Goal: Transaction & Acquisition: Book appointment/travel/reservation

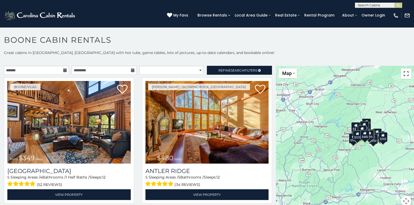
click at [404, 73] on button "Toggle fullscreen view" at bounding box center [406, 73] width 10 height 10
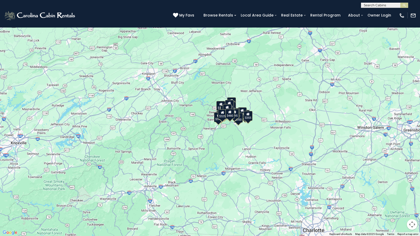
click at [184, 134] on div "$349 $480 $525 $315 $355 $675 $635 $930 $400 $451 $330 $400 $485 $460 $395 $255…" at bounding box center [210, 118] width 420 height 236
click at [245, 116] on div "$355" at bounding box center [247, 116] width 9 height 10
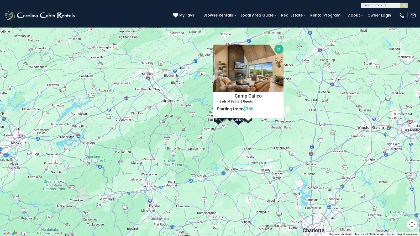
click at [217, 151] on div "$349 $480 $525 $315 $355 $675 $635 $930 $400 $451 $330 $400 $485 $460 $395 $255…" at bounding box center [210, 118] width 420 height 236
click at [276, 44] on div "$349 $480 $525 $315 $355 $675 $635 $930 $400 $451 $330 $400 $485 $460 $395 $255…" at bounding box center [210, 118] width 420 height 236
click at [276, 46] on button "Close" at bounding box center [278, 49] width 9 height 9
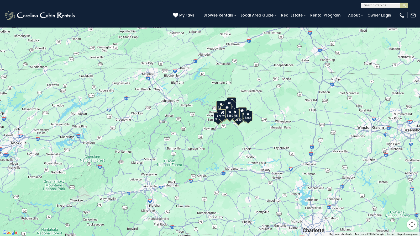
click at [413, 8] on button "Toggle fullscreen view" at bounding box center [412, 8] width 10 height 10
